Goal: Find specific page/section: Find specific page/section

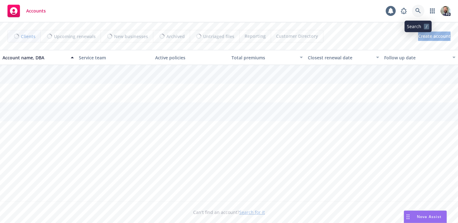
click at [417, 12] on icon at bounding box center [419, 11] width 6 height 6
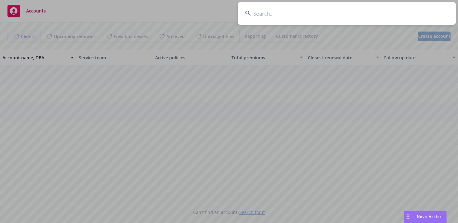
click at [406, 11] on input at bounding box center [347, 13] width 218 height 22
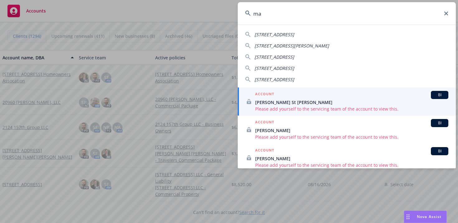
type input "m"
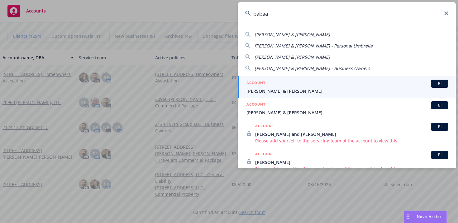
type input "babaa"
click at [288, 90] on span "[PERSON_NAME] & [PERSON_NAME]" at bounding box center [348, 91] width 202 height 7
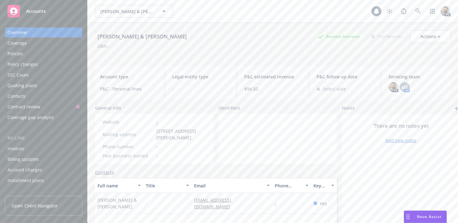
click at [23, 52] on div "Policies" at bounding box center [43, 54] width 72 height 10
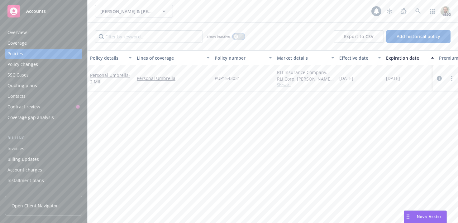
click at [238, 36] on button "button" at bounding box center [239, 36] width 12 height 6
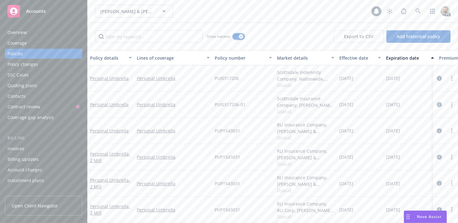
click at [237, 36] on button "button" at bounding box center [239, 36] width 12 height 6
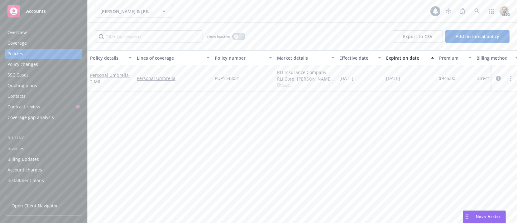
click at [242, 35] on button "button" at bounding box center [239, 36] width 12 height 6
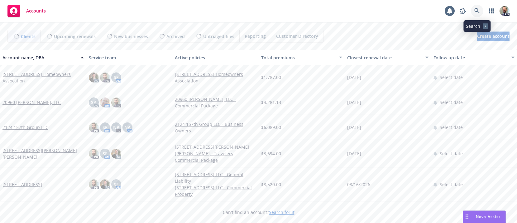
click at [478, 10] on icon at bounding box center [478, 11] width 6 height 6
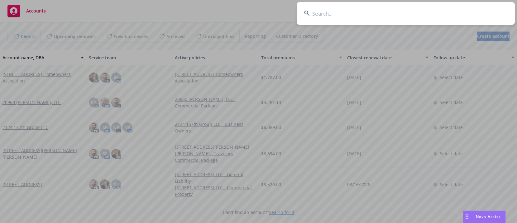
click at [450, 14] on input at bounding box center [406, 13] width 218 height 22
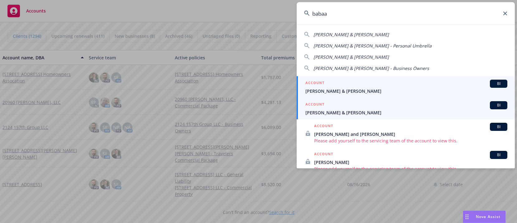
type input "babaa"
click at [327, 112] on span "[PERSON_NAME] & [PERSON_NAME]" at bounding box center [407, 112] width 202 height 7
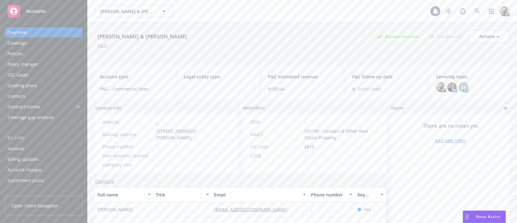
click at [25, 53] on div "Policies" at bounding box center [43, 54] width 72 height 10
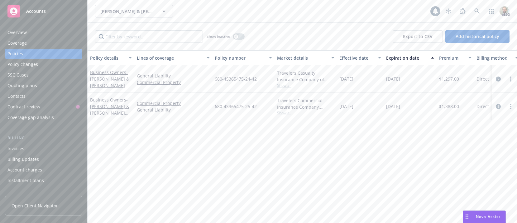
click at [15, 33] on div "Overview" at bounding box center [16, 32] width 19 height 10
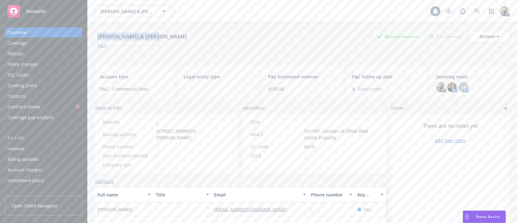
drag, startPoint x: 98, startPoint y: 36, endPoint x: 172, endPoint y: 35, distance: 74.9
click at [172, 35] on div "Babaa, Marwan & Hanaa Business Insurance Total Rewards Actions" at bounding box center [302, 36] width 415 height 12
copy div "[PERSON_NAME] & [PERSON_NAME]"
click at [23, 53] on div "Policies" at bounding box center [43, 54] width 72 height 10
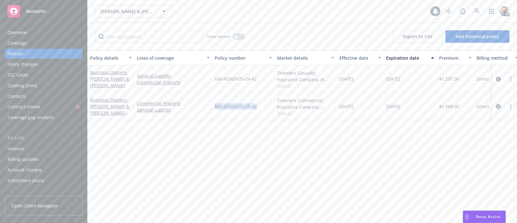
drag, startPoint x: 214, startPoint y: 105, endPoint x: 263, endPoint y: 106, distance: 49.0
click at [263, 106] on div "680-4S365475-25-42" at bounding box center [243, 106] width 62 height 27
copy span "680-4S365475-25-42"
click at [18, 31] on div "Overview" at bounding box center [16, 32] width 19 height 10
